Goal: Complete application form: Complete application form

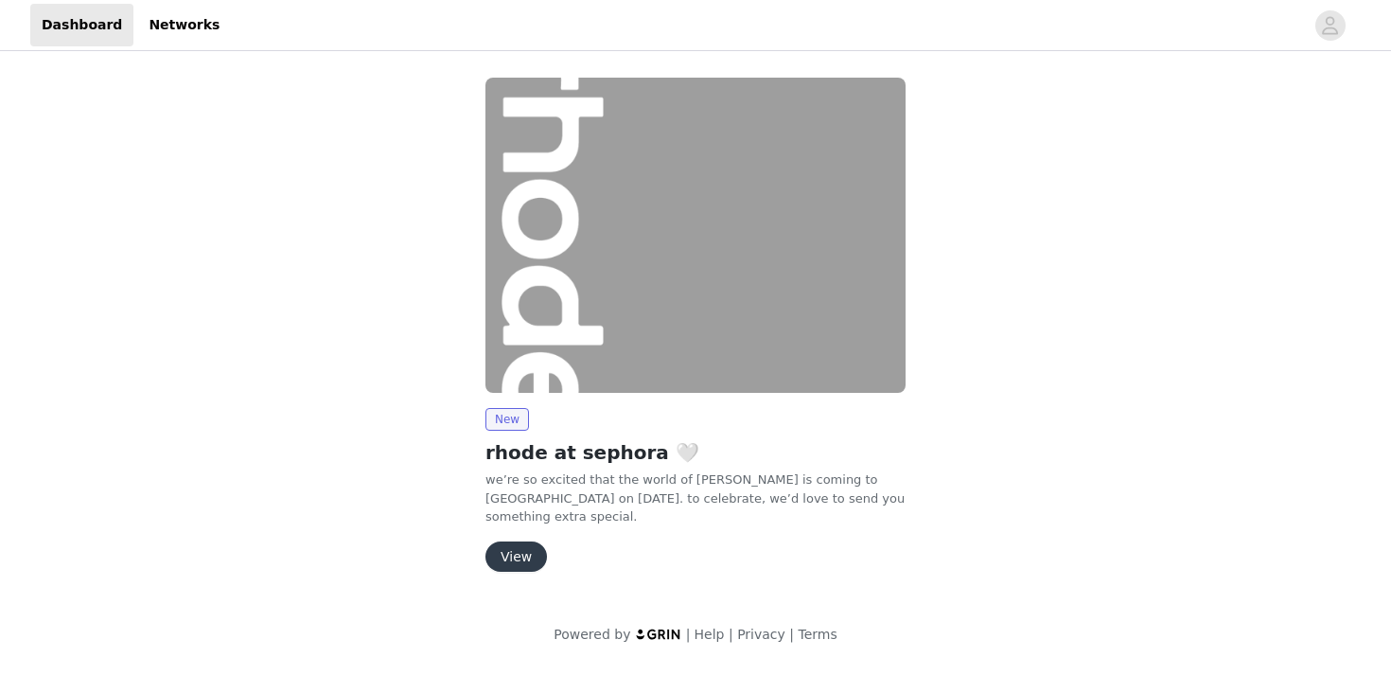
click at [522, 560] on button "View" at bounding box center [517, 556] width 62 height 30
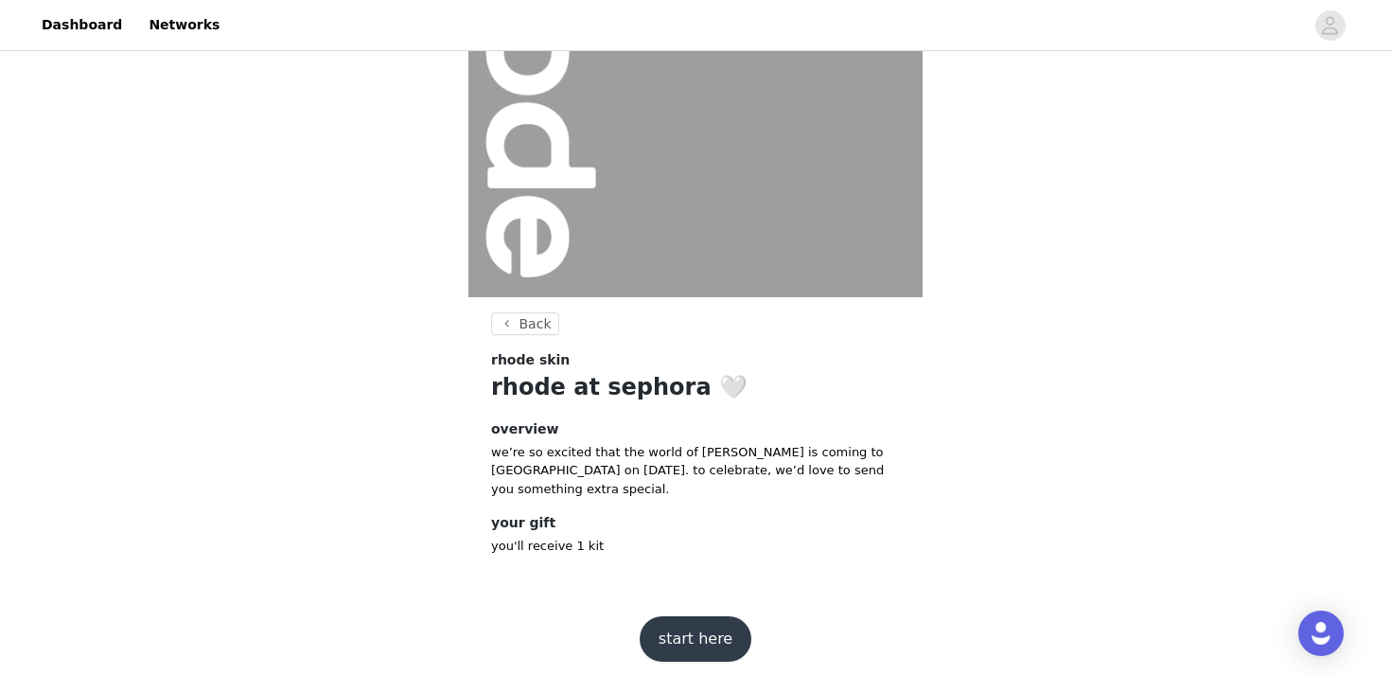
scroll to position [222, 0]
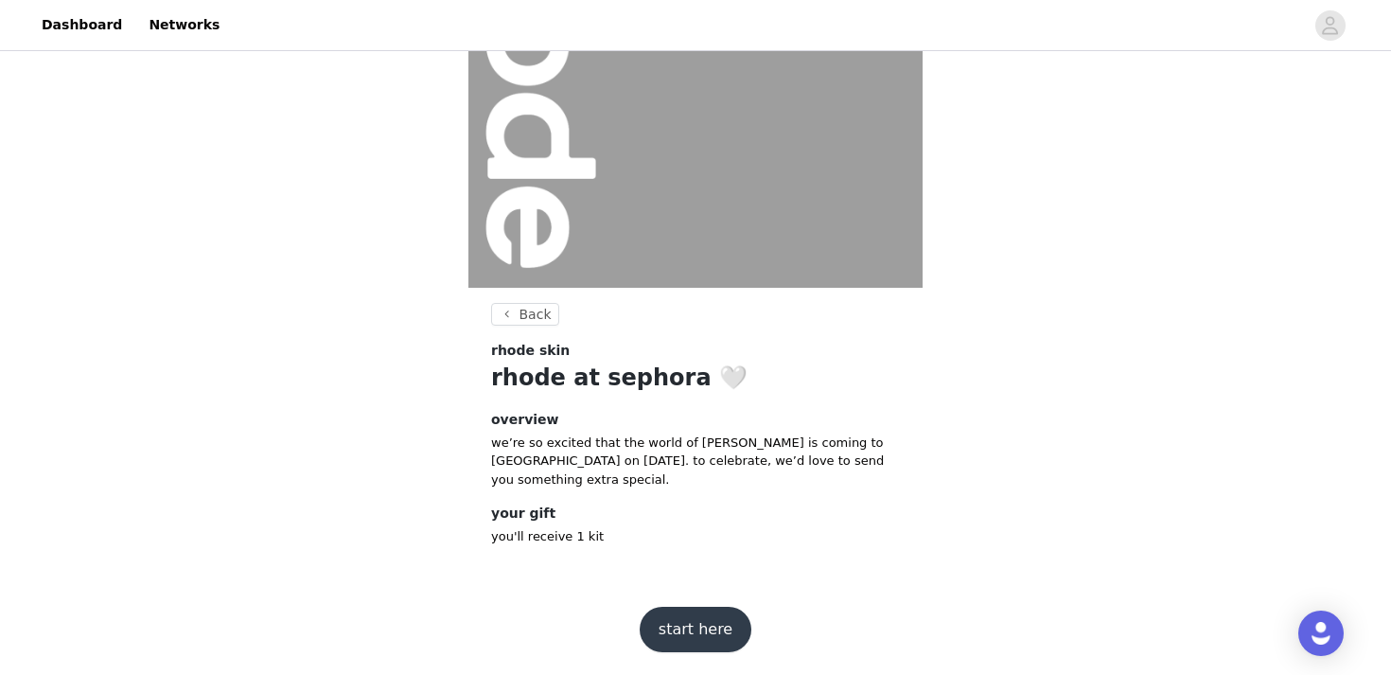
click at [648, 610] on div "start here" at bounding box center [695, 629] width 201 height 45
click at [652, 622] on button "start here" at bounding box center [696, 629] width 112 height 45
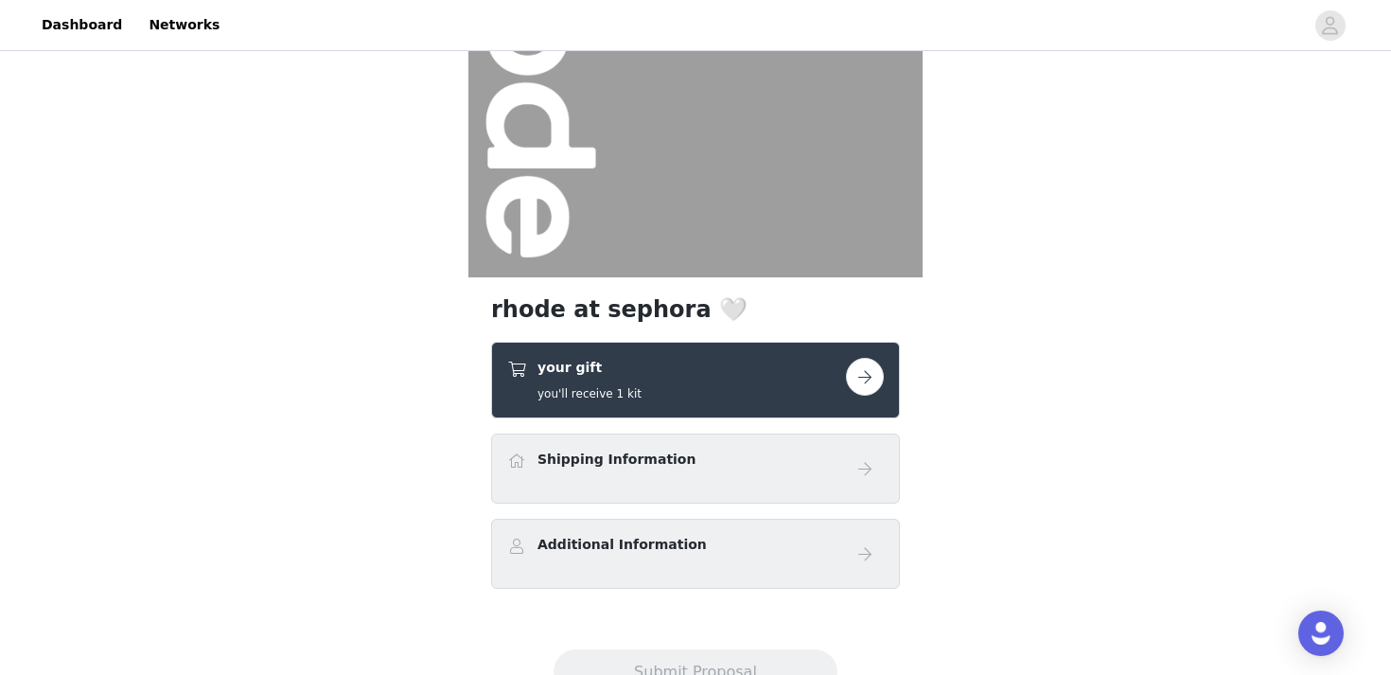
scroll to position [307, 0]
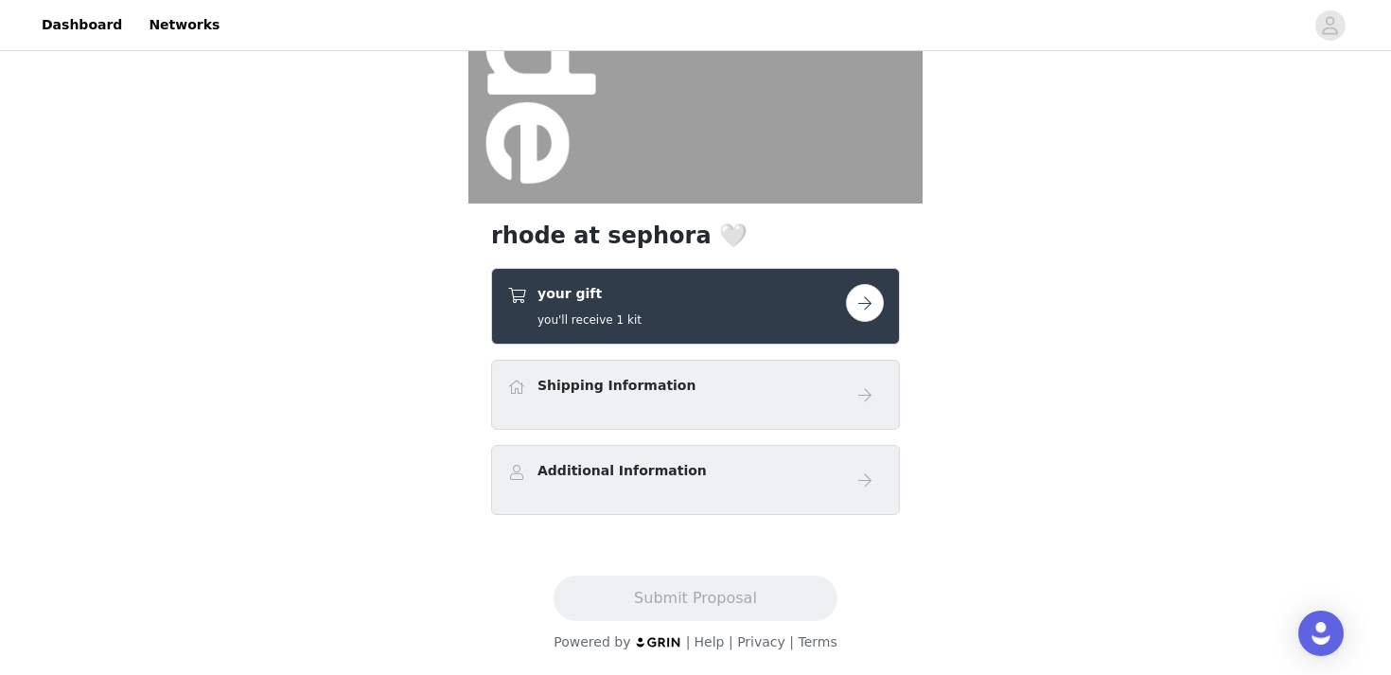
click at [607, 322] on h5 "you'll receive 1 kit" at bounding box center [590, 319] width 104 height 17
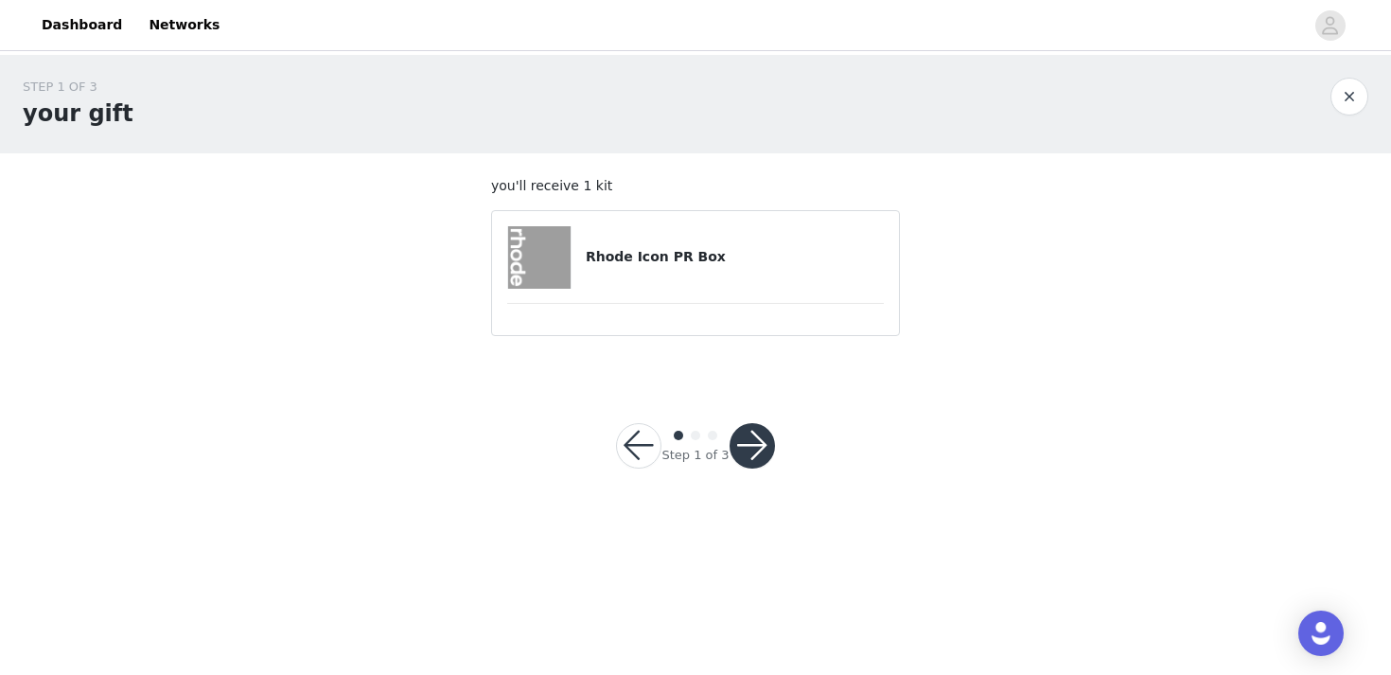
click at [625, 262] on h4 "Rhode Icon PR Box" at bounding box center [735, 257] width 298 height 20
click at [750, 465] on button "button" at bounding box center [752, 445] width 45 height 45
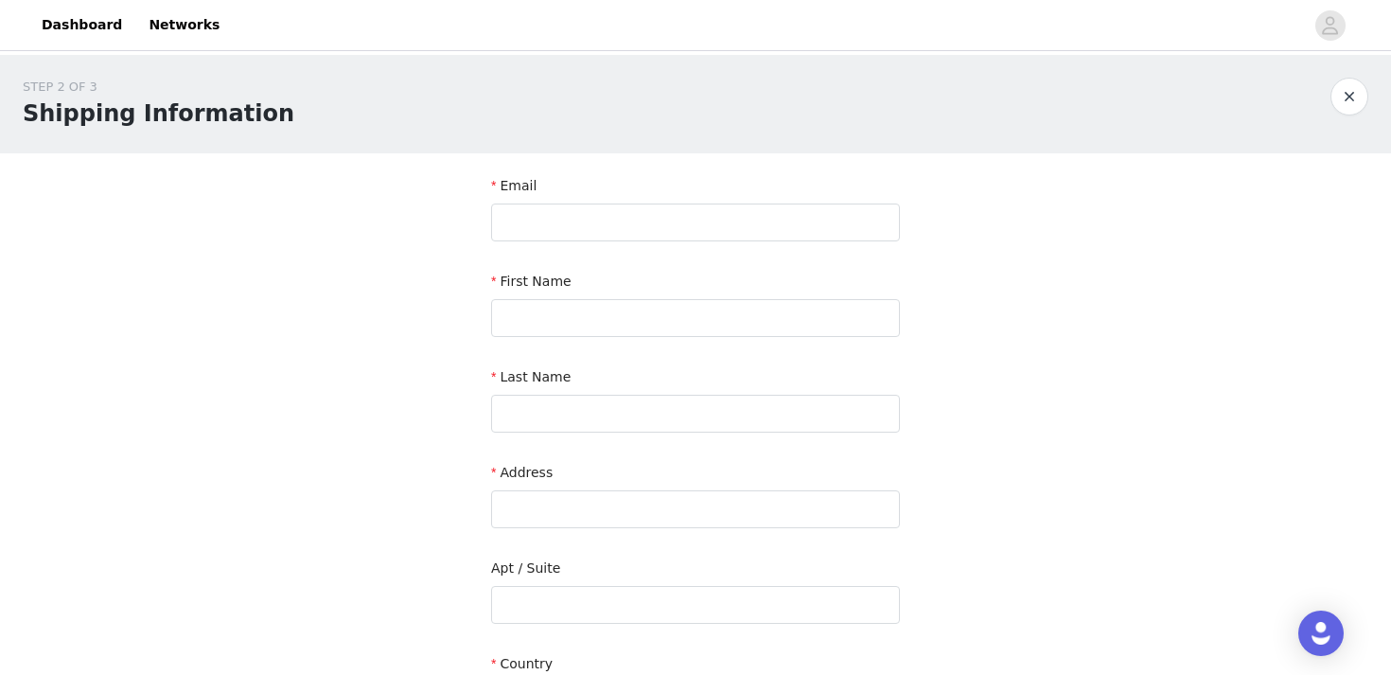
scroll to position [42, 0]
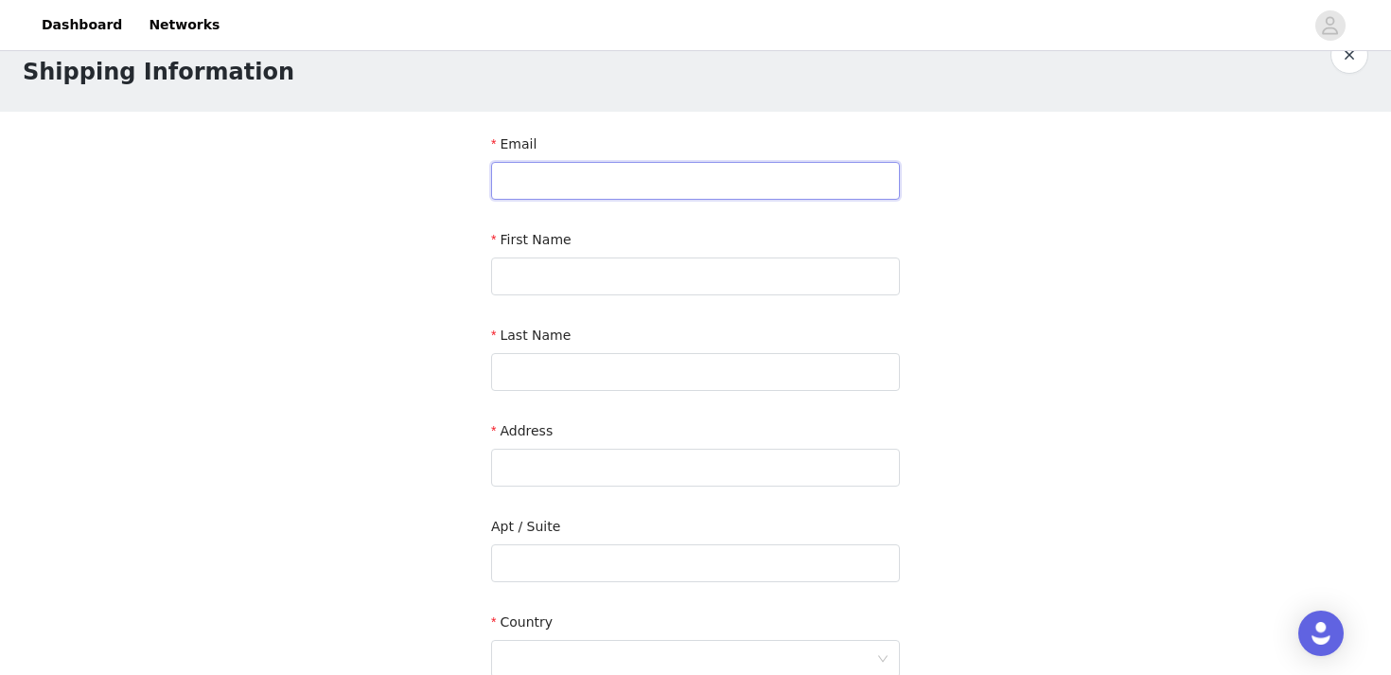
click at [644, 180] on input "text" at bounding box center [695, 181] width 409 height 38
type input "[PERSON_NAME][EMAIL_ADDRESS][DOMAIN_NAME]"
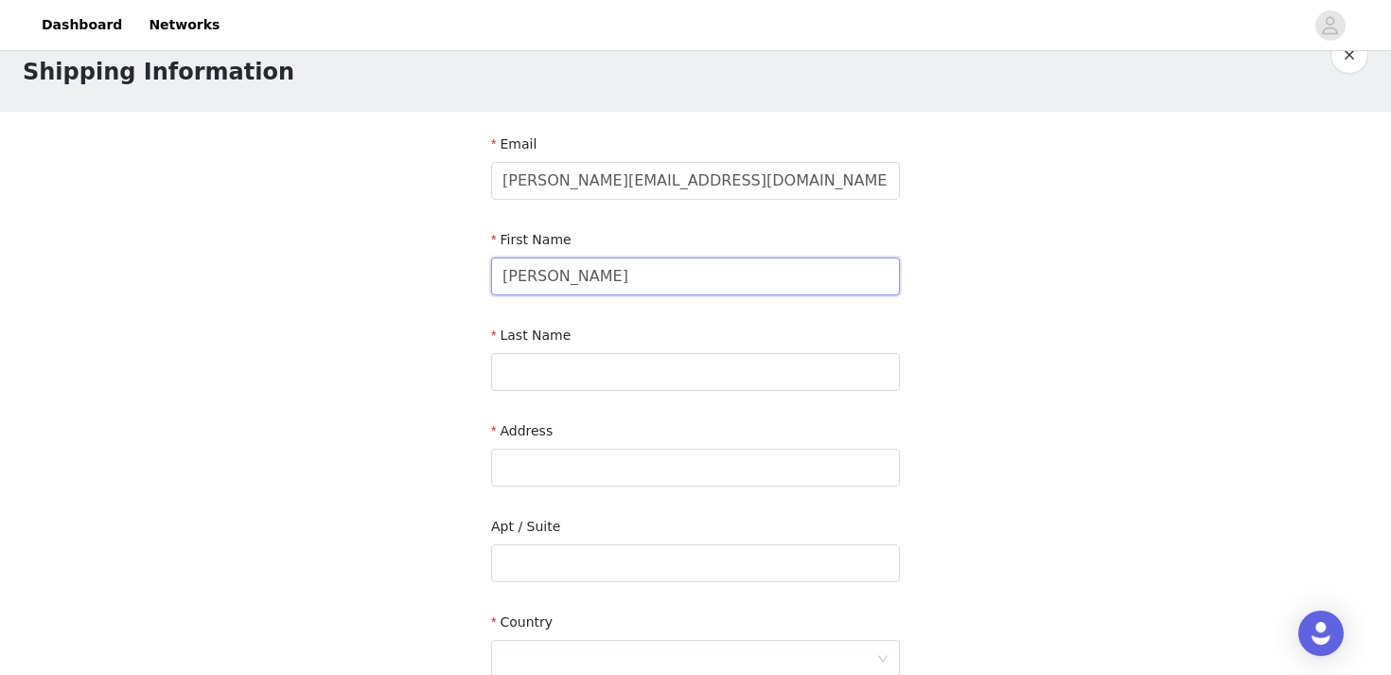
type input "[PERSON_NAME]"
paste input "[STREET_ADDRESS][US_STATE]"
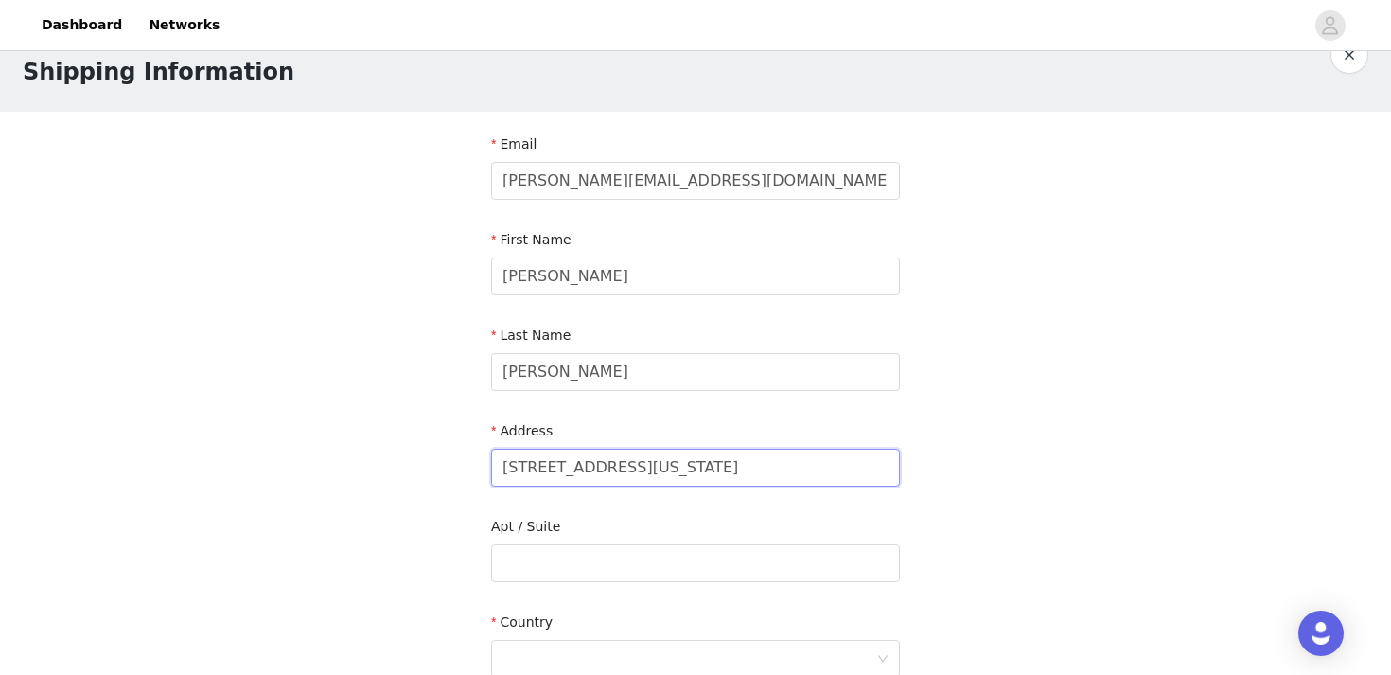
click at [623, 466] on input "[STREET_ADDRESS][US_STATE]" at bounding box center [695, 468] width 409 height 38
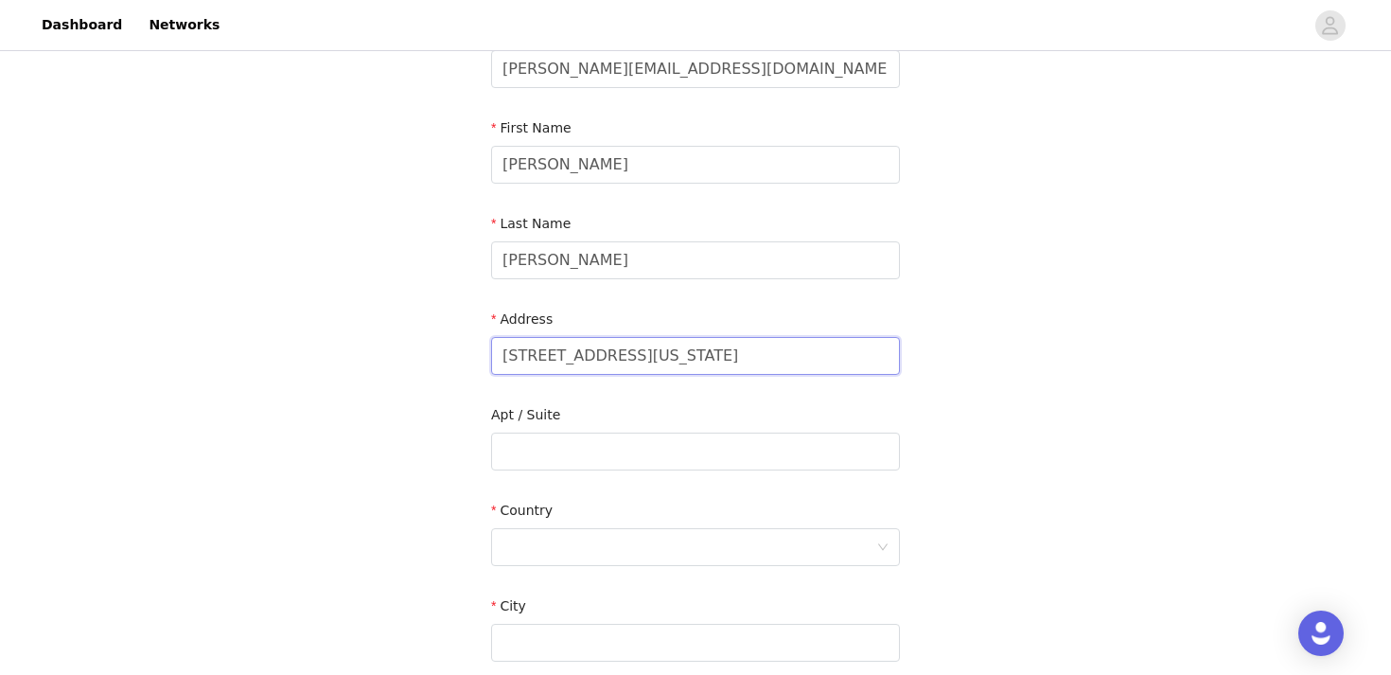
scroll to position [167, 0]
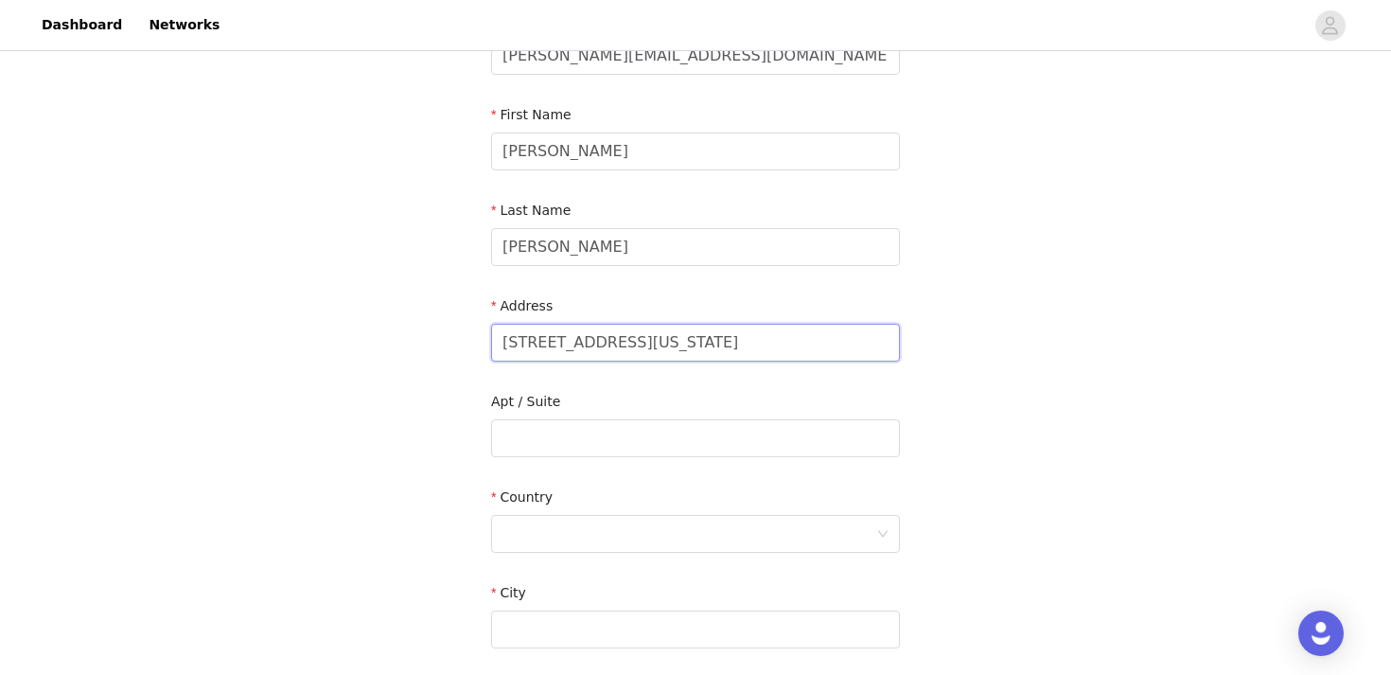
type input "[STREET_ADDRESS][US_STATE]"
paste input "#15 [US_STATE][GEOGRAPHIC_DATA]"
type input "#15 [US_STATE][GEOGRAPHIC_DATA]"
drag, startPoint x: 618, startPoint y: 347, endPoint x: 889, endPoint y: 347, distance: 270.7
click at [889, 347] on input "[STREET_ADDRESS][US_STATE]" at bounding box center [695, 343] width 409 height 38
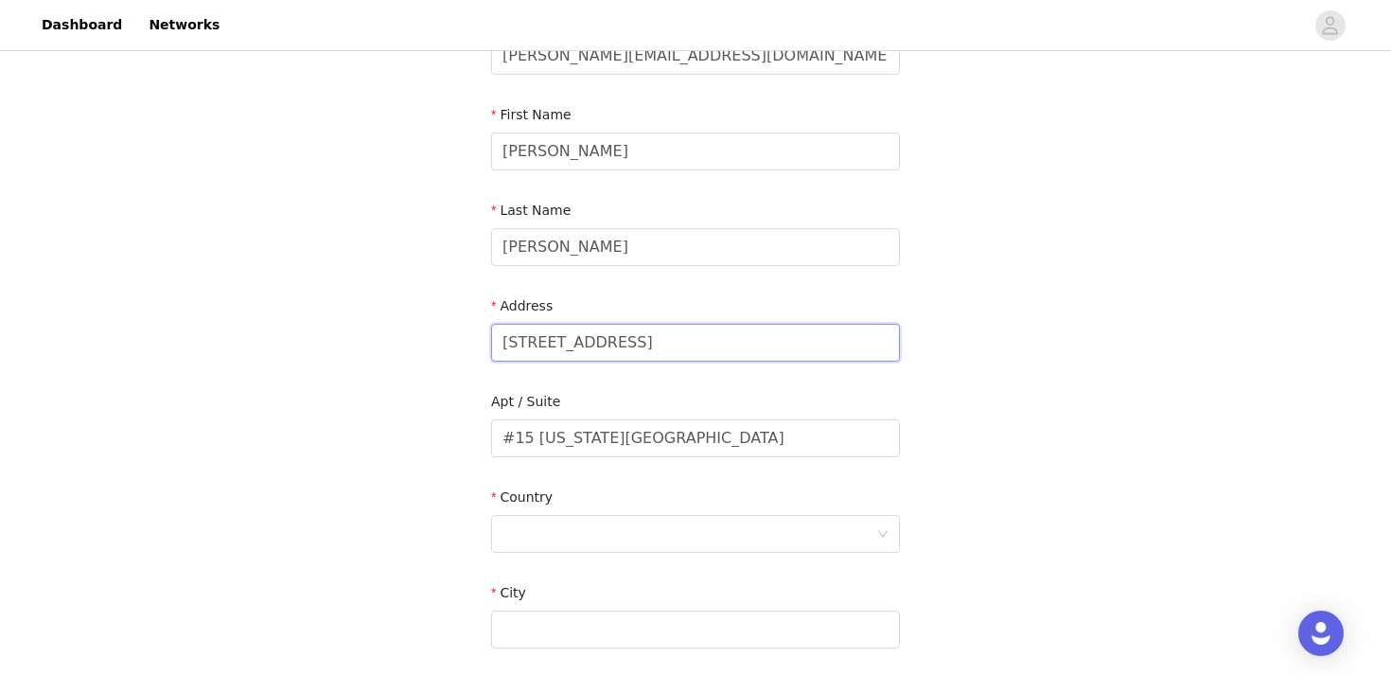
type input "[STREET_ADDRESS]"
click at [542, 435] on input "#15 [US_STATE][GEOGRAPHIC_DATA]" at bounding box center [695, 438] width 409 height 38
click at [532, 435] on input "#15 [US_STATE][GEOGRAPHIC_DATA]" at bounding box center [695, 438] width 409 height 38
click at [721, 444] on input "#15 [US_STATE][GEOGRAPHIC_DATA]" at bounding box center [695, 438] width 409 height 38
type input "#15"
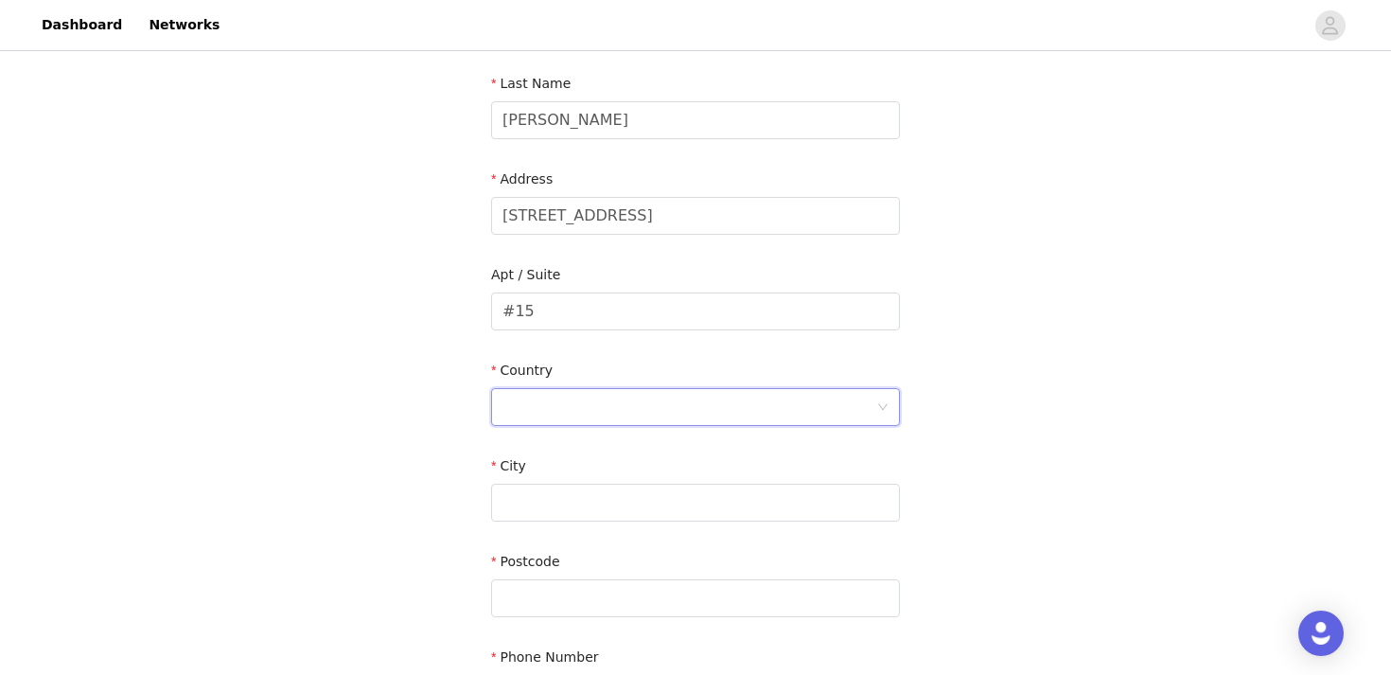
scroll to position [320, 0]
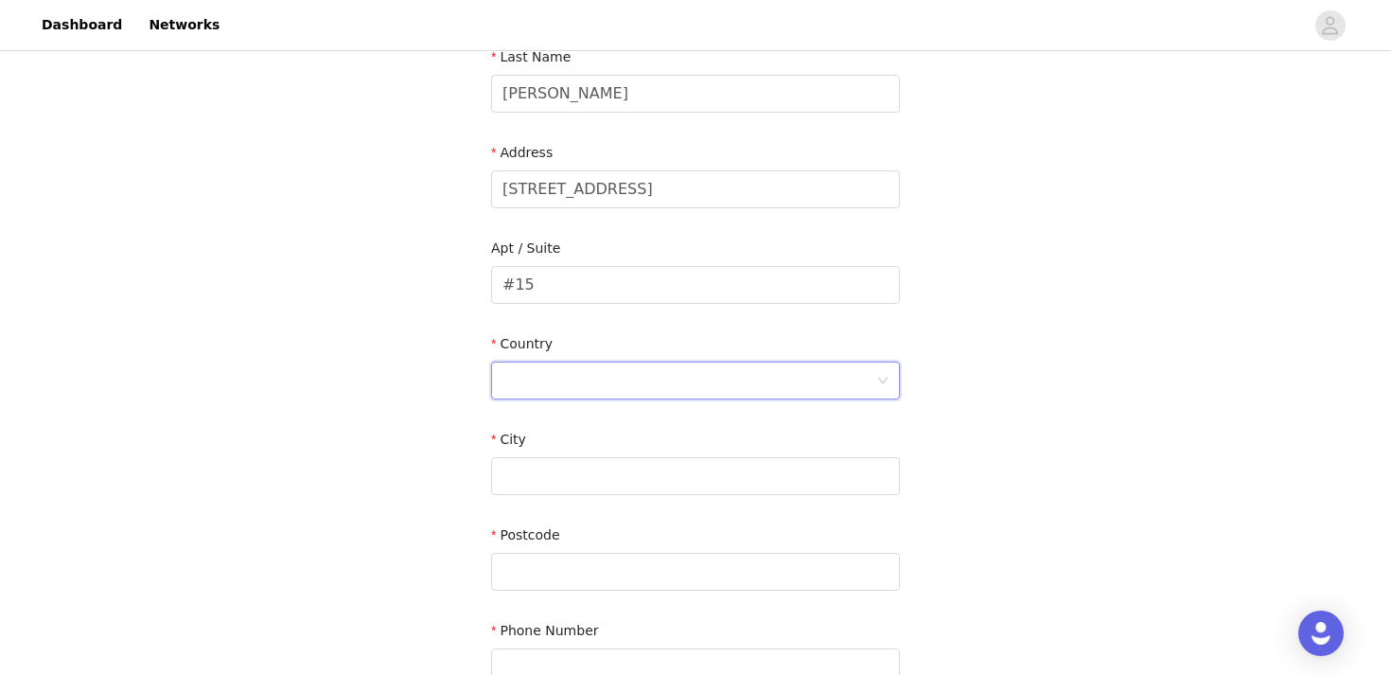
click at [716, 383] on div at bounding box center [690, 380] width 374 height 36
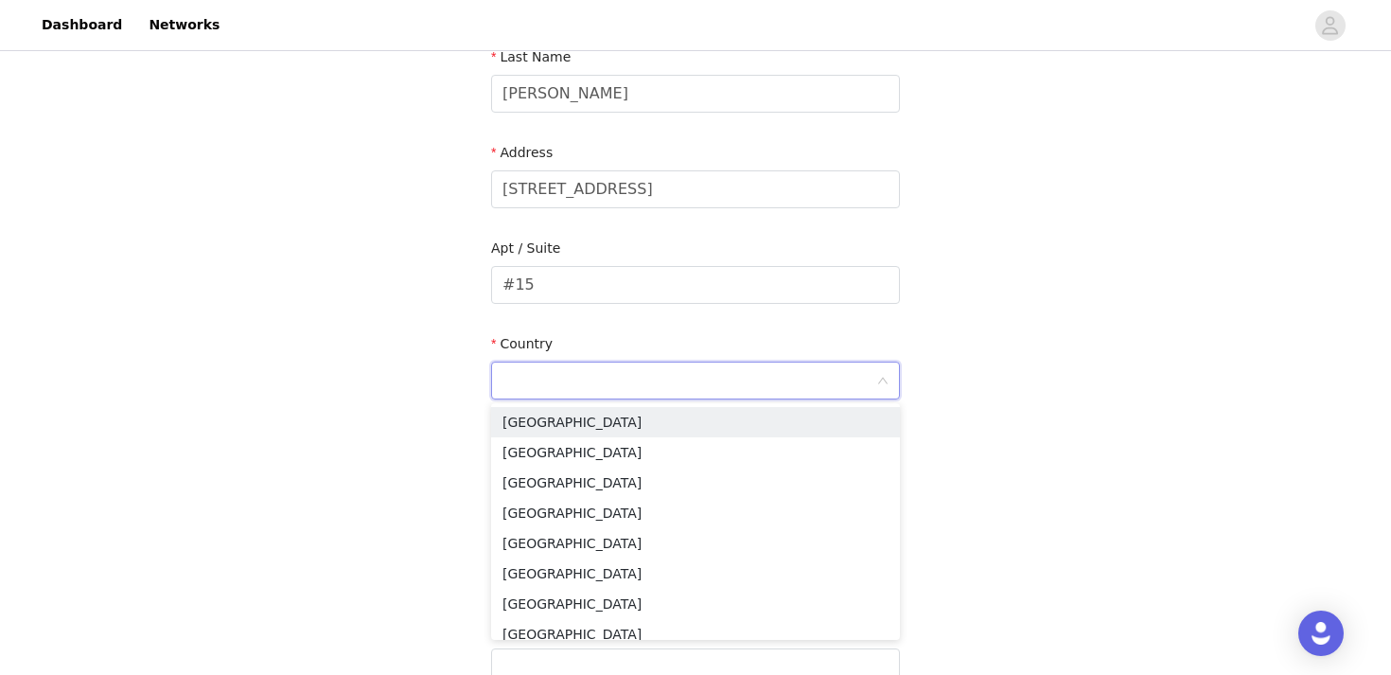
type input "u"
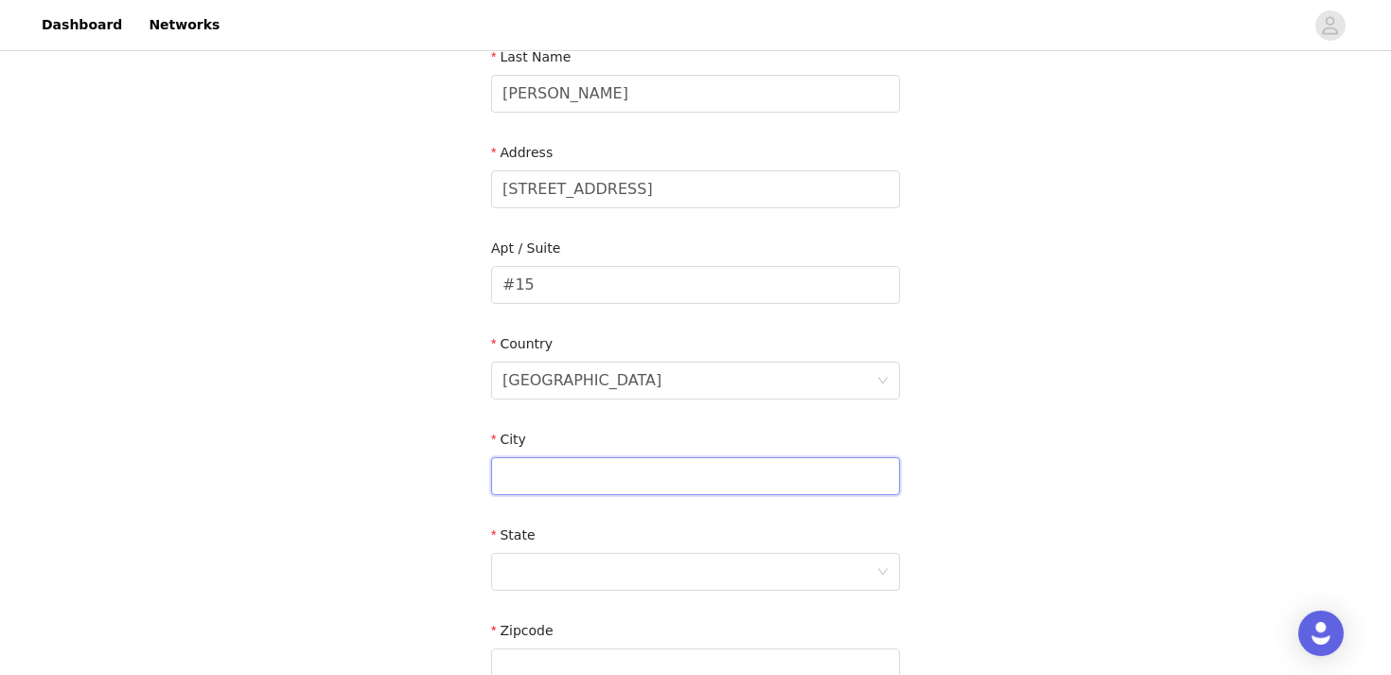
click at [681, 483] on input "text" at bounding box center [695, 476] width 409 height 38
paste input "[US_STATE][GEOGRAPHIC_DATA]"
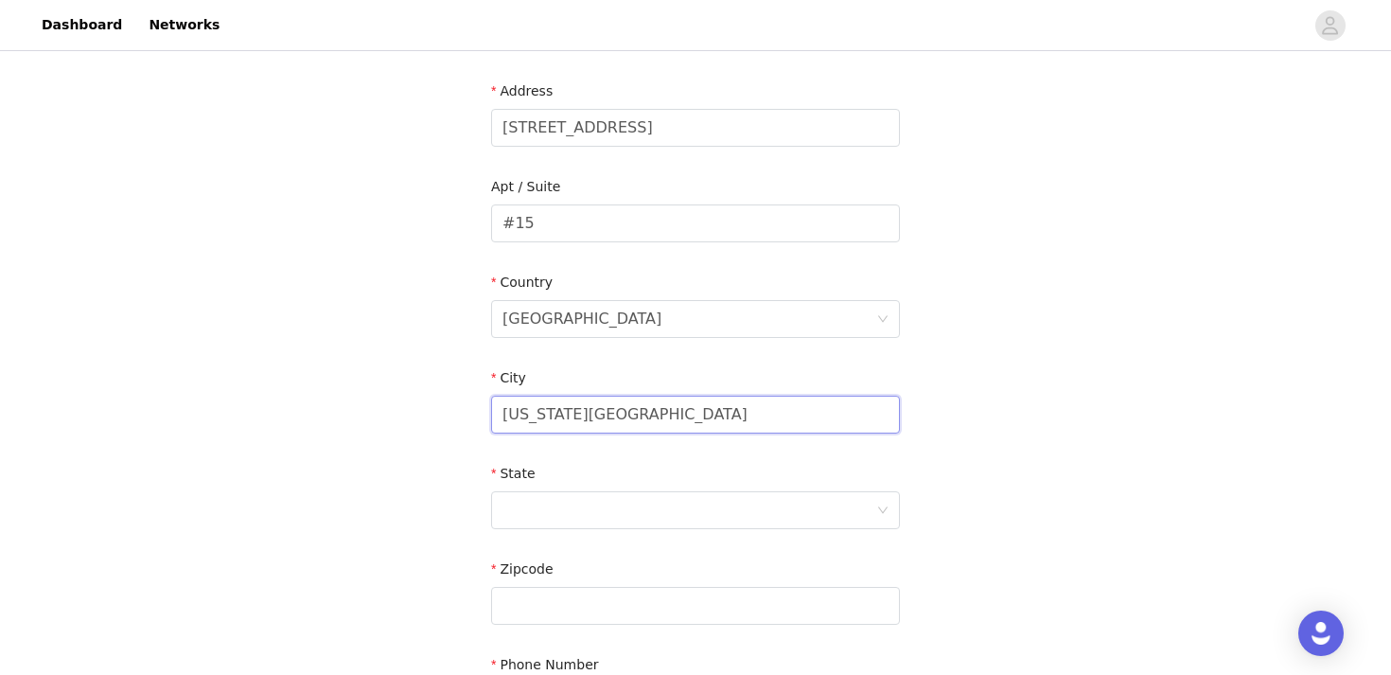
scroll to position [415, 0]
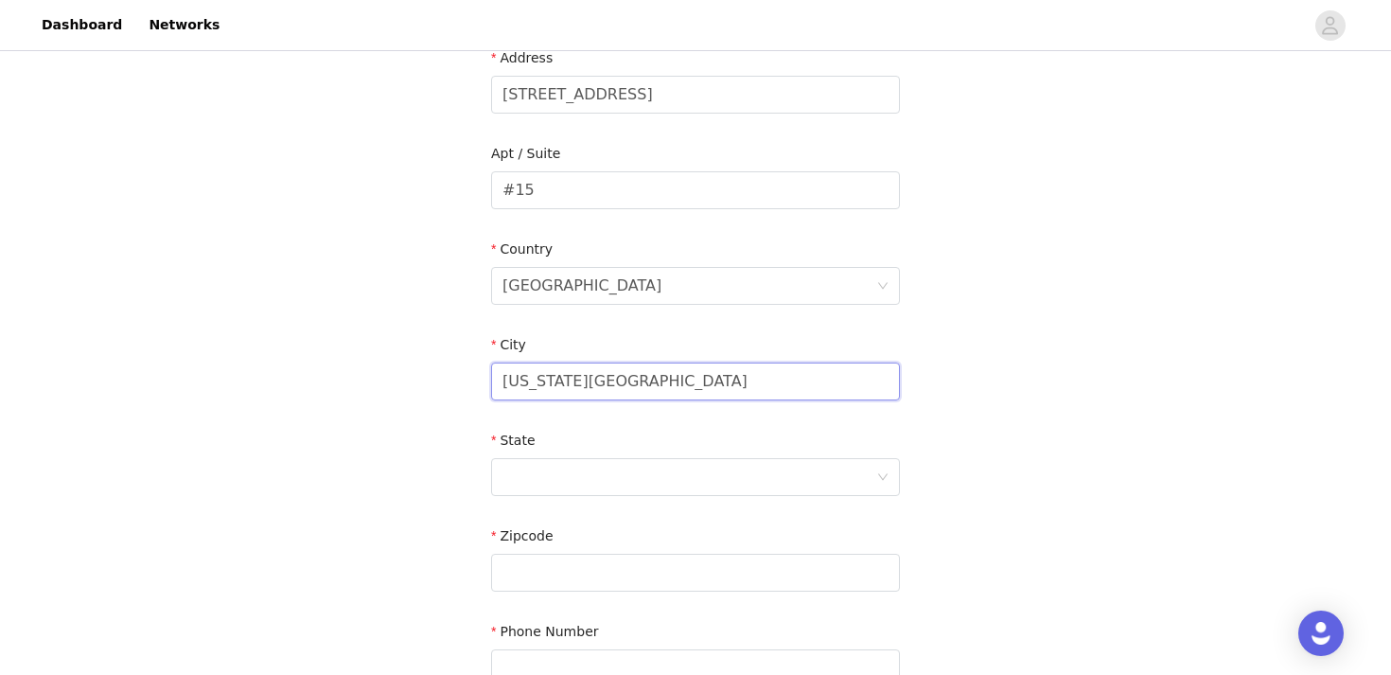
click at [619, 376] on input "[US_STATE][GEOGRAPHIC_DATA]" at bounding box center [695, 381] width 409 height 38
click at [574, 378] on input "[US_STATE][GEOGRAPHIC_DATA]" at bounding box center [695, 381] width 409 height 38
type input "[US_STATE]"
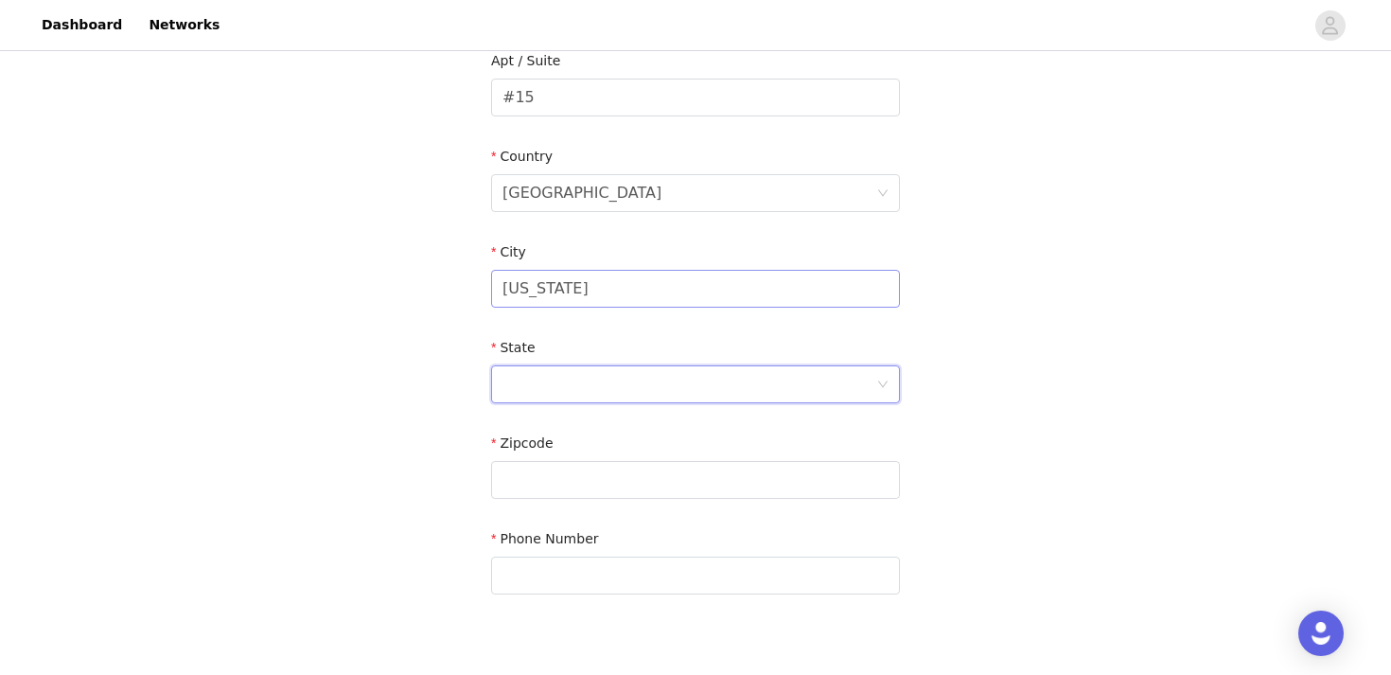
scroll to position [556, 0]
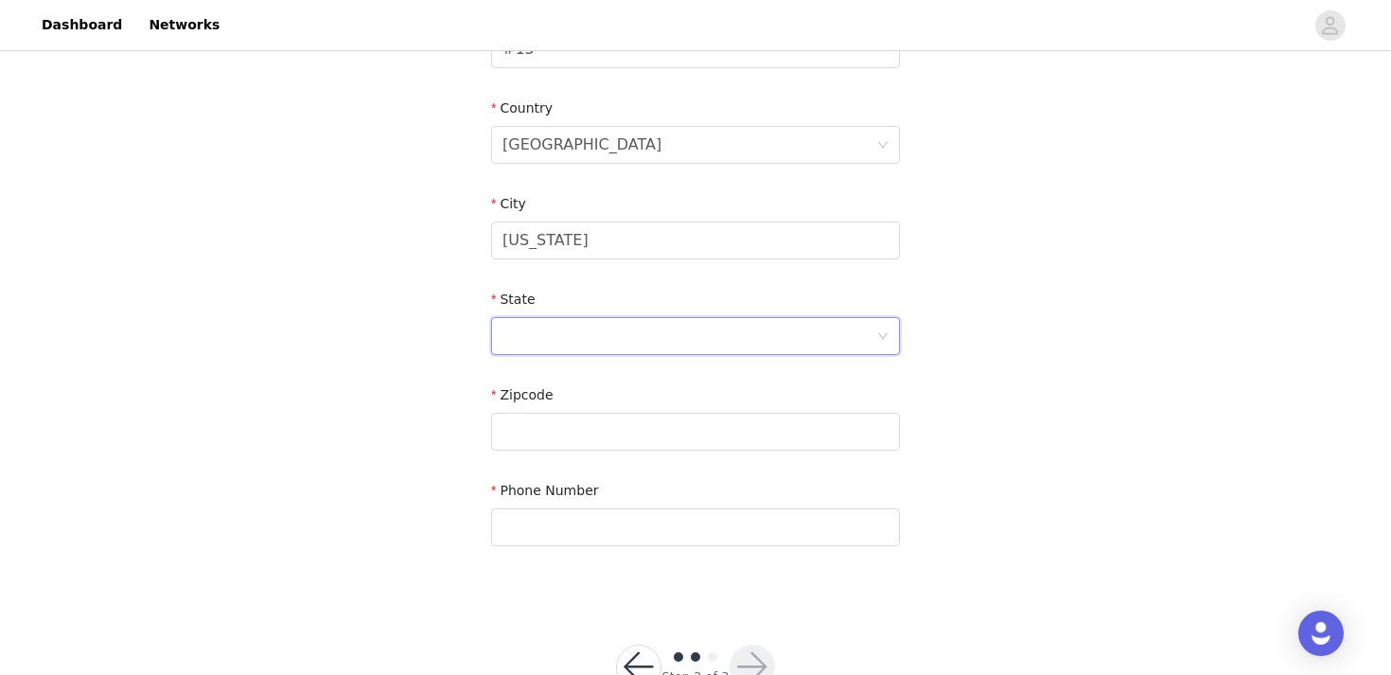
click at [589, 347] on div at bounding box center [690, 336] width 374 height 36
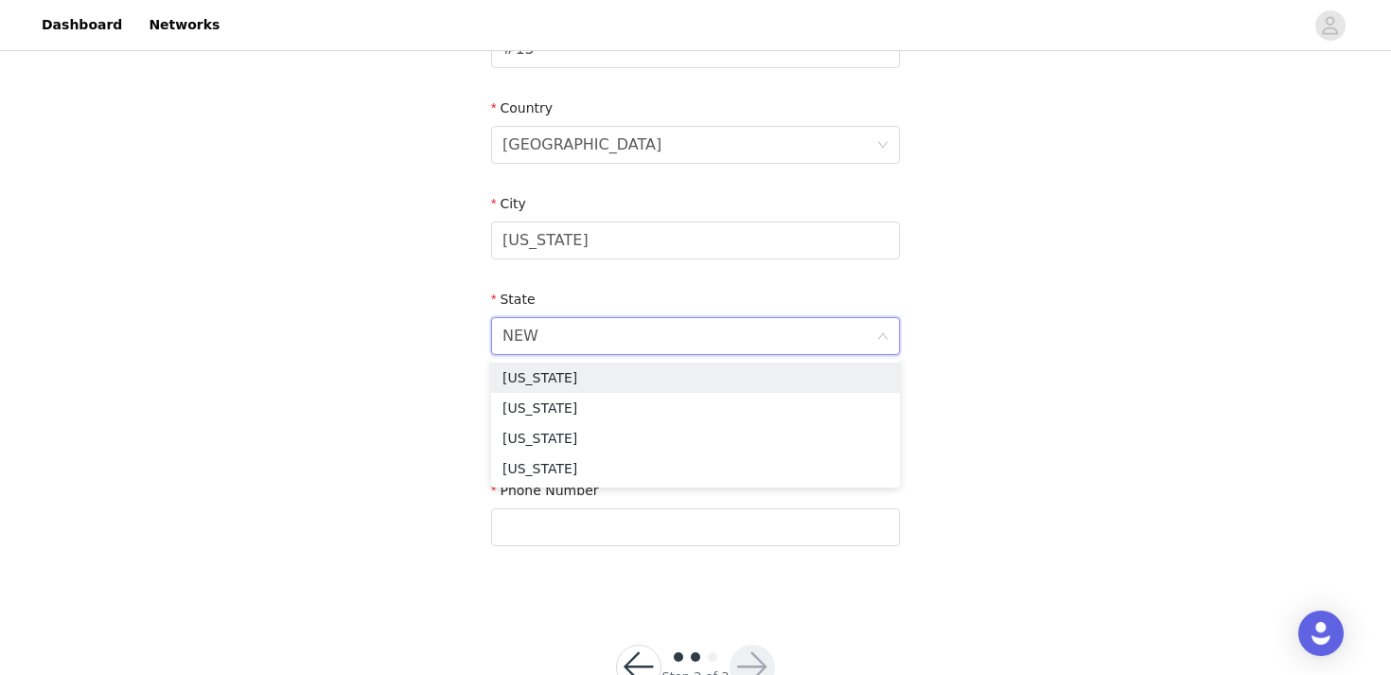
type input "NEW"
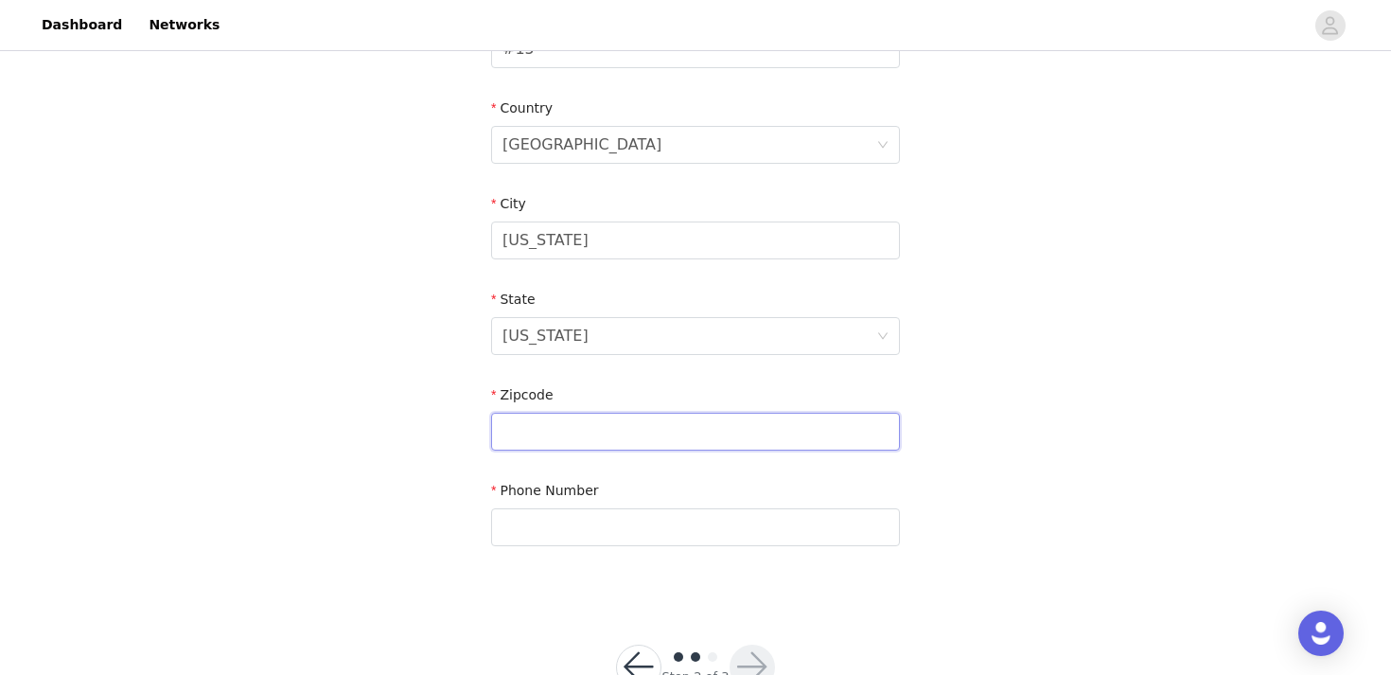
click at [574, 415] on input "text" at bounding box center [695, 432] width 409 height 38
paste input "10009"
type input "10009"
click at [570, 522] on input "text" at bounding box center [695, 527] width 409 height 38
paste input "[PHONE_NUMBER]‬"
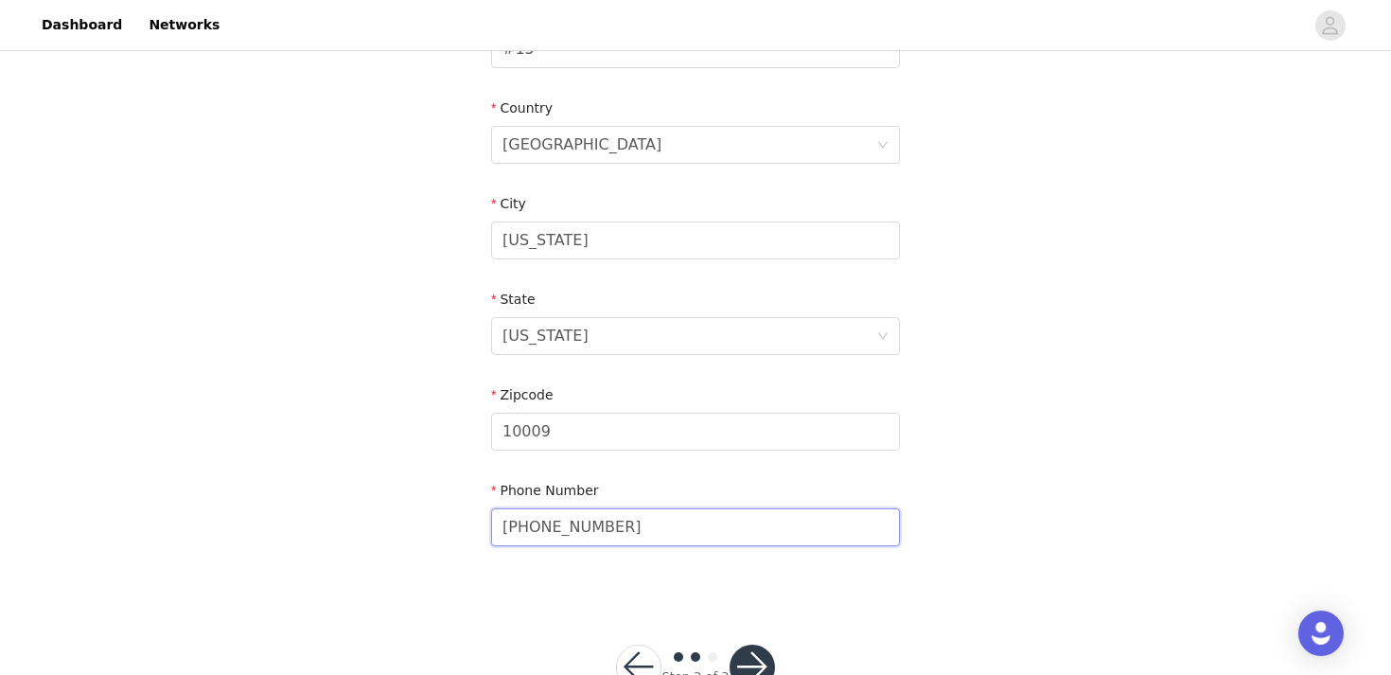
type input "[PHONE_NUMBER]‬"
click at [750, 659] on button "button" at bounding box center [752, 667] width 45 height 45
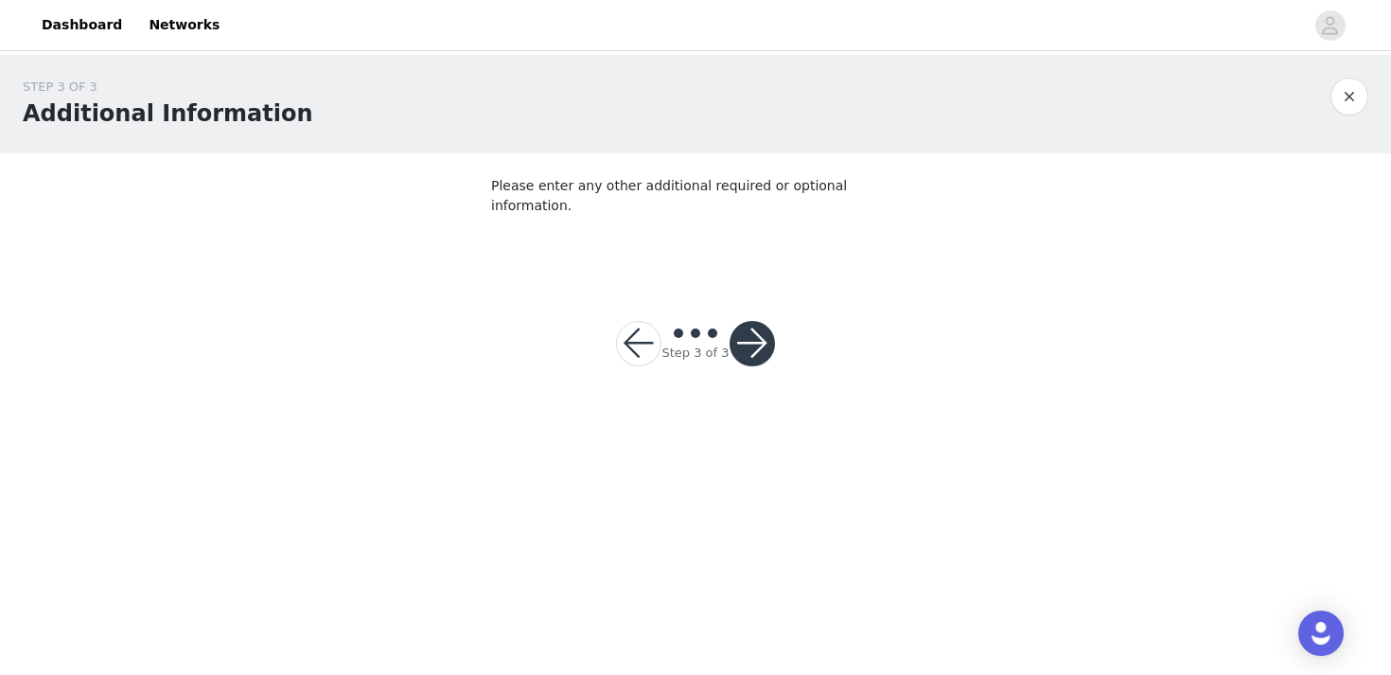
click at [747, 324] on button "button" at bounding box center [752, 343] width 45 height 45
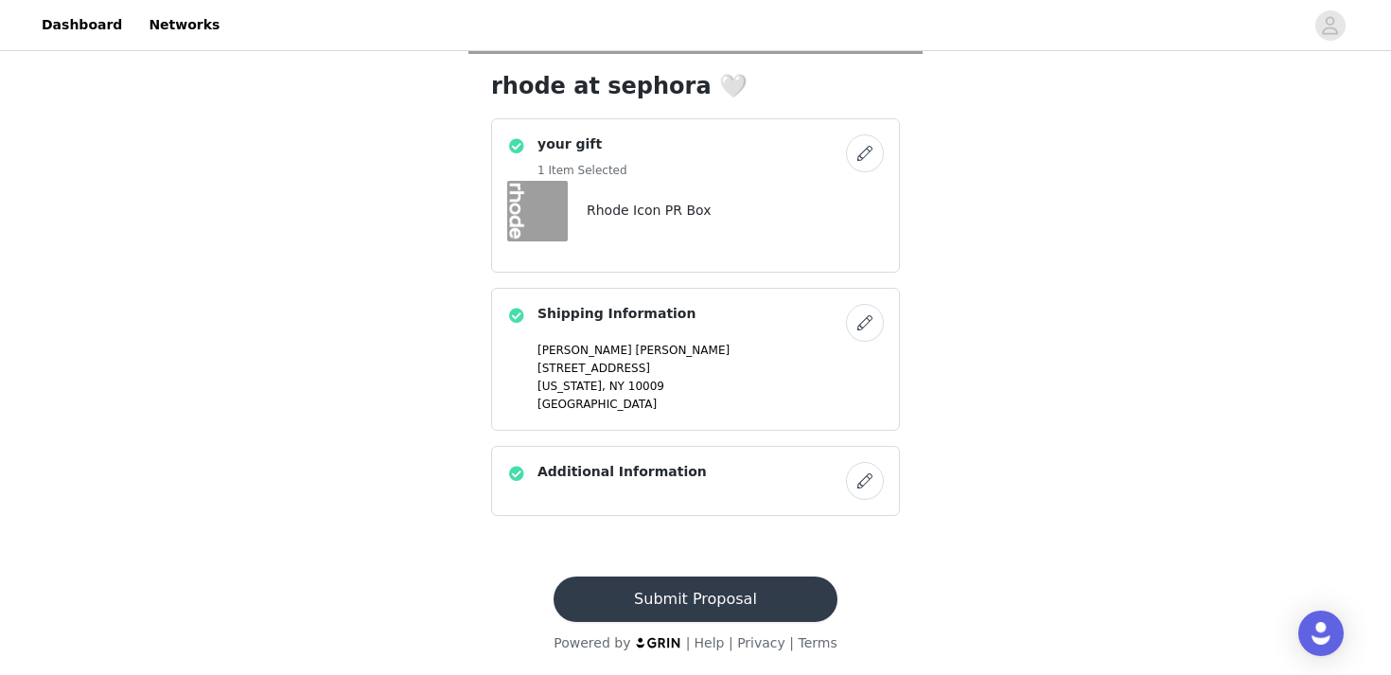
click at [650, 578] on button "Submit Proposal" at bounding box center [695, 598] width 283 height 45
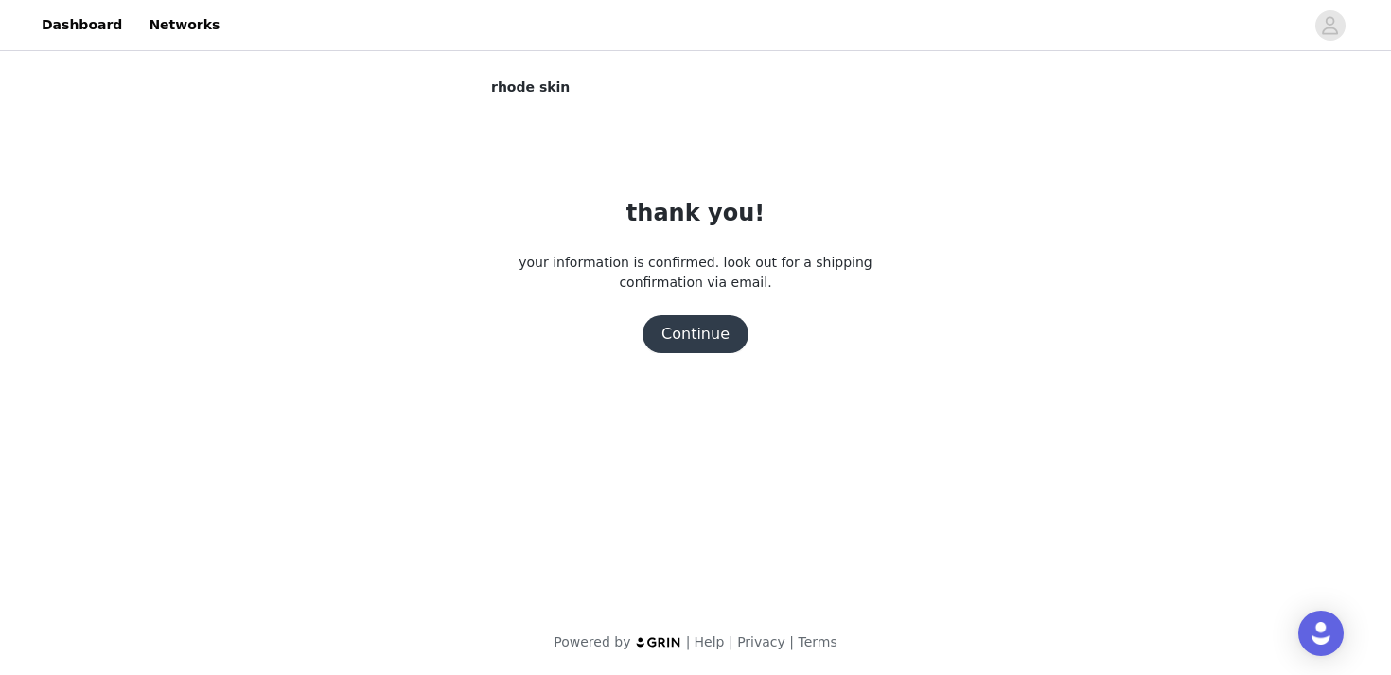
click at [666, 328] on button "Continue" at bounding box center [696, 334] width 106 height 38
